Goal: Task Accomplishment & Management: Manage account settings

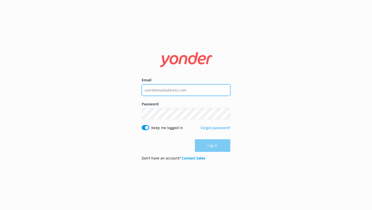
click at [154, 91] on input "Email" at bounding box center [186, 89] width 88 height 11
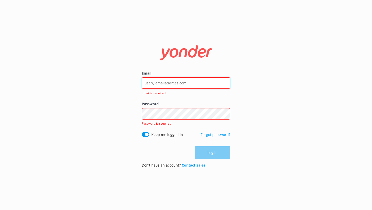
type input "[EMAIL_ADDRESS][DOMAIN_NAME]"
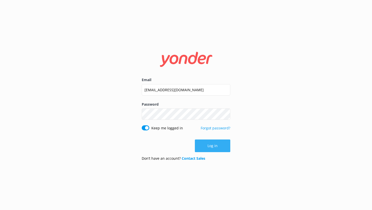
click at [211, 147] on button "Log in" at bounding box center [212, 146] width 35 height 13
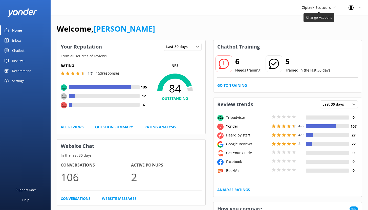
click at [321, 7] on span "Ziptrek Ecotours" at bounding box center [316, 7] width 29 height 5
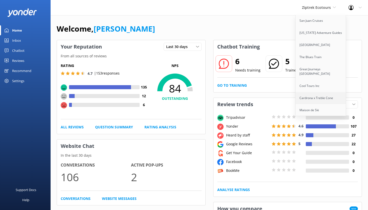
scroll to position [98, 0]
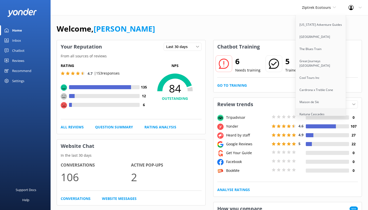
click at [314, 108] on link "Kaituna Cascades" at bounding box center [320, 114] width 51 height 12
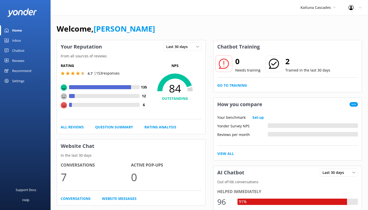
click at [27, 50] on link "Chatbot" at bounding box center [25, 50] width 51 height 10
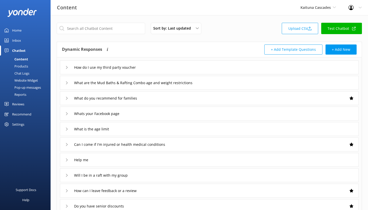
click at [25, 94] on div "Reports" at bounding box center [14, 94] width 23 height 7
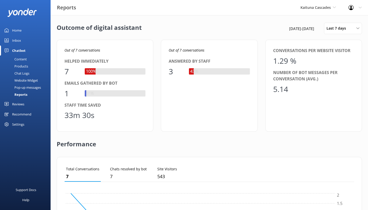
scroll to position [47, 286]
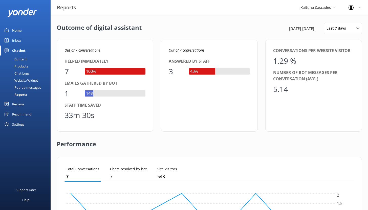
click at [22, 74] on div "Chat Logs" at bounding box center [16, 73] width 26 height 7
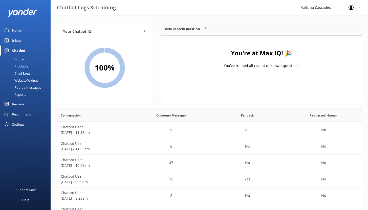
click at [18, 40] on div "Inbox" at bounding box center [16, 40] width 9 height 10
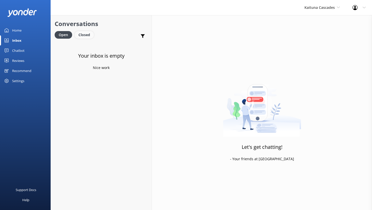
click at [88, 35] on div "Closed" at bounding box center [84, 35] width 19 height 8
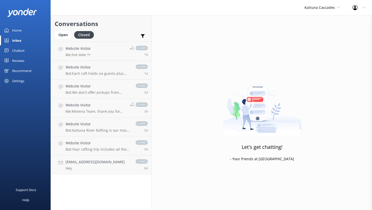
click at [19, 61] on div "Reviews" at bounding box center [18, 61] width 12 height 10
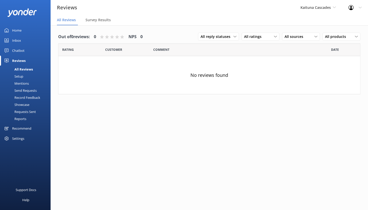
click at [21, 51] on div "Chatbot" at bounding box center [18, 50] width 12 height 10
